Goal: Task Accomplishment & Management: Use online tool/utility

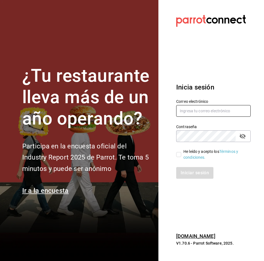
type input "[PERSON_NAME][EMAIL_ADDRESS][PERSON_NAME][DOMAIN_NAME]"
click at [179, 152] on input "He leído y acepto los Términos y condiciones." at bounding box center [178, 154] width 5 height 5
checkbox input "true"
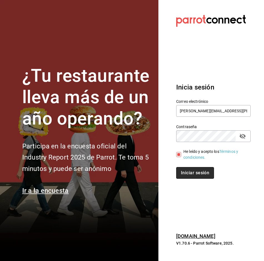
click at [178, 169] on button "Iniciar sesión" at bounding box center [195, 173] width 38 height 12
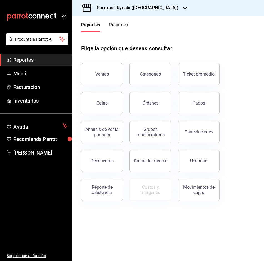
click at [144, 218] on main "Elige la opción que deseas consultar Ventas Categorías Ticket promedio Cajas Ór…" at bounding box center [168, 146] width 192 height 229
click at [186, 71] on button "Ticket promedio" at bounding box center [199, 74] width 42 height 22
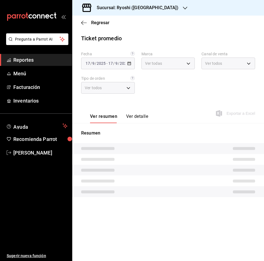
click at [186, 71] on div "Fecha 2025-09-17 17 / 9 / 2025 - 2025-09-17 17 / 9 / 2025 Marca Ver todas Canal…" at bounding box center [168, 75] width 174 height 49
type input "26ca50e5-a845-484f-a54e-8a4432b79f59,e80bf875-3c9c-4ad9-8c6a-14c8262011fc"
type input "PARROT,UBER_EATS,RAPPI,DIDI_FOOD,ONLINE"
type input "8361b891-a2e9-4fcd-a853-f9fc8036f76a,b76ec9ad-9f52-4de9-91c0-fd75567639de,0d81c…"
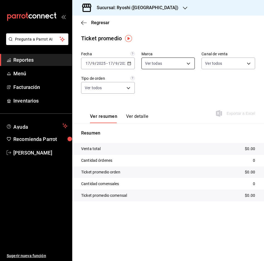
click at [187, 63] on body "Pregunta a Parrot AI Reportes Menú Facturación Inventarios Ayuda Recomienda Par…" at bounding box center [132, 130] width 264 height 261
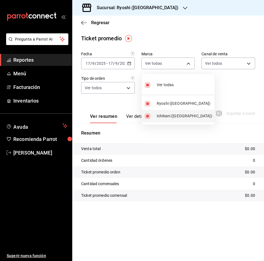
click at [148, 118] on input "checkbox" at bounding box center [147, 116] width 5 height 5
checkbox input "false"
type input "26ca50e5-a845-484f-a54e-8a4432b79f59"
checkbox input "false"
click at [130, 65] on div at bounding box center [132, 130] width 264 height 261
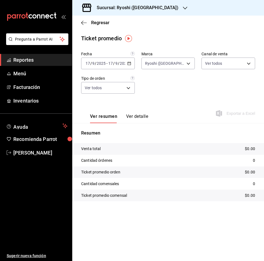
click at [130, 65] on icon "button" at bounding box center [129, 63] width 4 height 4
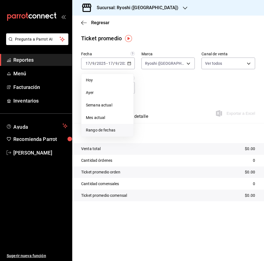
click at [101, 129] on span "Rango de fechas" at bounding box center [107, 130] width 43 height 6
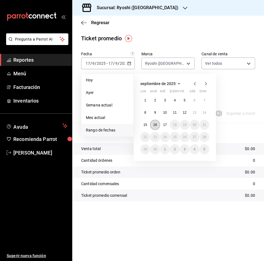
click at [155, 124] on abbr "16" at bounding box center [155, 125] width 4 height 4
click at [162, 124] on button "17" at bounding box center [165, 125] width 10 height 10
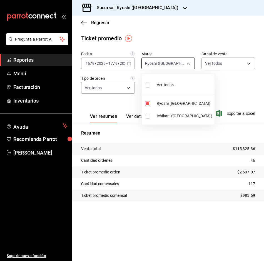
click at [185, 61] on body "Pregunta a Parrot AI Reportes Menú Facturación Inventarios Ayuda Recomienda Par…" at bounding box center [132, 130] width 264 height 261
click at [185, 61] on div at bounding box center [132, 130] width 264 height 261
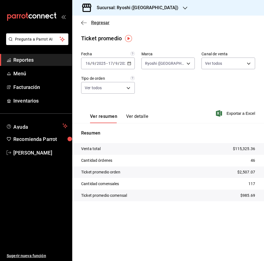
click at [86, 22] on icon "button" at bounding box center [84, 22] width 6 height 5
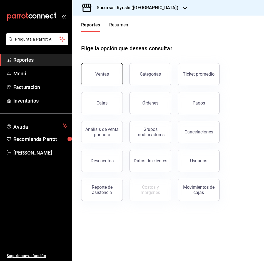
click at [107, 65] on button "Ventas" at bounding box center [102, 74] width 42 height 22
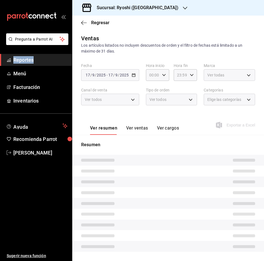
click at [107, 65] on html "Pregunta a Parrot AI Reportes Menú Facturación Inventarios Ayuda Recomienda Par…" at bounding box center [132, 130] width 264 height 261
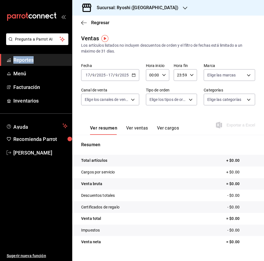
click at [134, 73] on icon "button" at bounding box center [134, 75] width 4 height 4
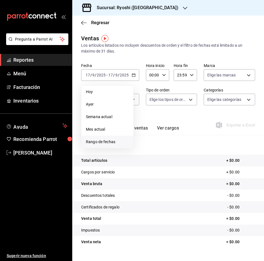
click at [114, 143] on span "Rango de fechas" at bounding box center [107, 142] width 43 height 6
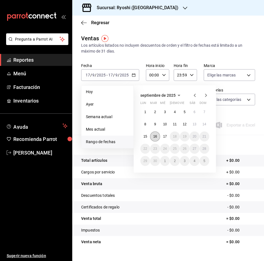
drag, startPoint x: 155, startPoint y: 137, endPoint x: 158, endPoint y: 138, distance: 3.6
click at [154, 138] on abbr "16" at bounding box center [155, 137] width 4 height 4
click at [169, 138] on button "17" at bounding box center [165, 137] width 10 height 10
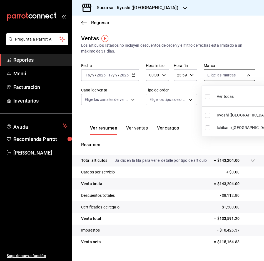
click at [242, 77] on body "Pregunta a Parrot AI Reportes Menú Facturación Inventarios Ayuda Recomienda Par…" at bounding box center [132, 130] width 264 height 261
click at [206, 116] on input "checkbox" at bounding box center [207, 115] width 5 height 5
checkbox input "true"
type input "26ca50e5-a845-484f-a54e-8a4432b79f59"
click at [175, 116] on div at bounding box center [132, 130] width 264 height 261
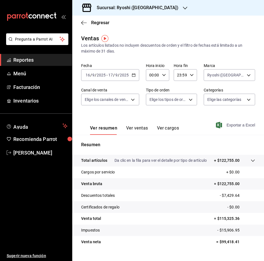
click at [234, 125] on span "Exportar a Excel" at bounding box center [236, 125] width 38 height 7
click at [234, 125] on div "Exportando a excel..." at bounding box center [232, 125] width 45 height 5
click at [83, 23] on icon "button" at bounding box center [84, 23] width 6 height 0
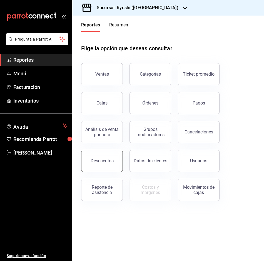
click at [113, 164] on button "Descuentos" at bounding box center [102, 161] width 42 height 22
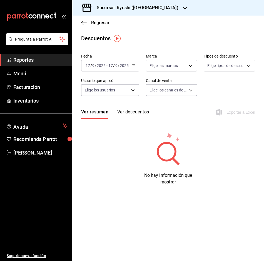
click at [135, 63] on div "2025-09-17 17 / 9 / 2025 - 2025-09-17 17 / 9 / 2025" at bounding box center [110, 66] width 58 height 12
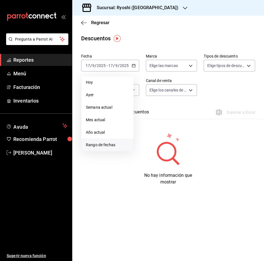
click at [93, 144] on span "Rango de fechas" at bounding box center [107, 145] width 43 height 6
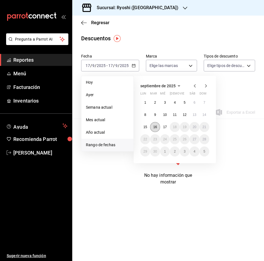
click at [158, 129] on button "16" at bounding box center [155, 127] width 10 height 10
click at [165, 127] on abbr "17" at bounding box center [165, 127] width 4 height 4
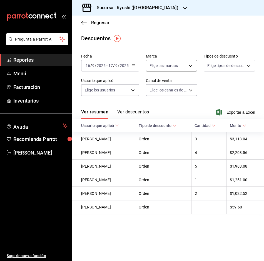
click at [190, 65] on body "Pregunta a Parrot AI Reportes Menú Facturación Inventarios Ayuda Recomienda Par…" at bounding box center [132, 130] width 264 height 261
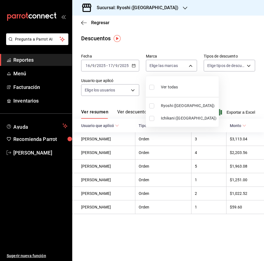
click at [153, 106] on input "checkbox" at bounding box center [151, 105] width 5 height 5
checkbox input "true"
type input "26ca50e5-a845-484f-a54e-8a4432b79f59"
click at [214, 85] on div at bounding box center [132, 130] width 264 height 261
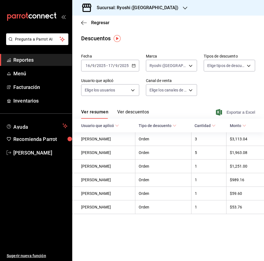
click at [245, 111] on span "Exportar a Excel" at bounding box center [236, 112] width 38 height 7
